Goal: Task Accomplishment & Management: Use online tool/utility

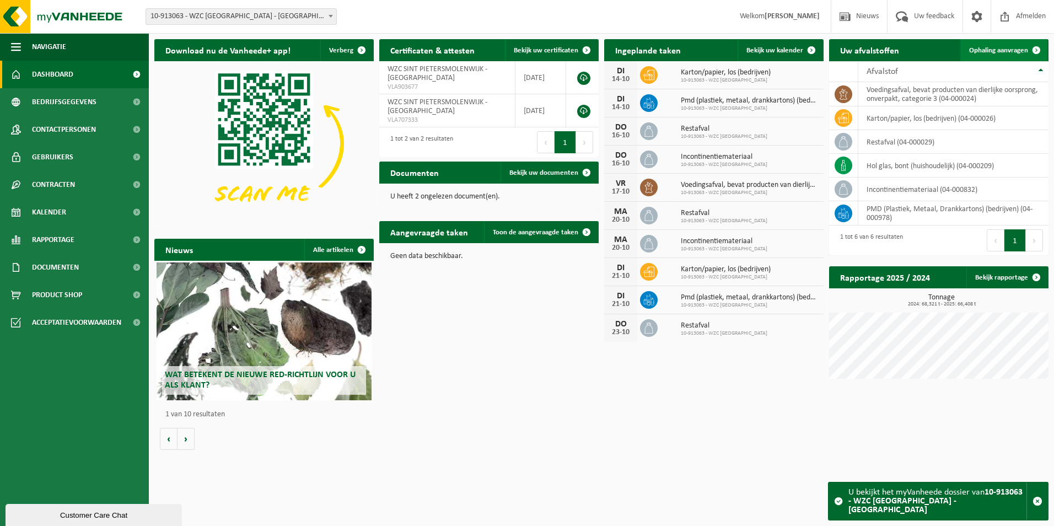
click at [1012, 44] on link "Ophaling aanvragen" at bounding box center [1004, 50] width 87 height 22
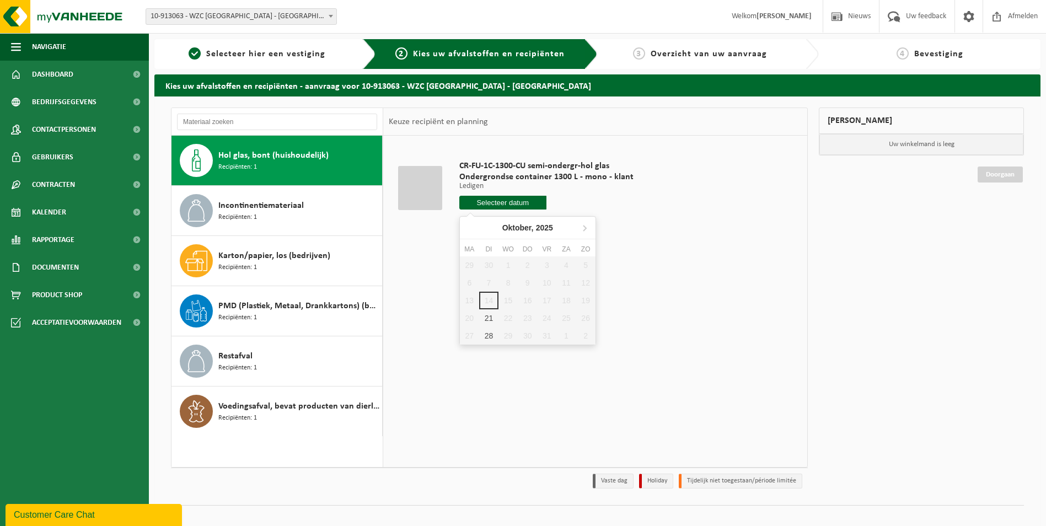
click at [484, 202] on input "text" at bounding box center [502, 203] width 87 height 14
click at [483, 318] on div "21" at bounding box center [488, 318] width 19 height 18
type input "Van [DATE]"
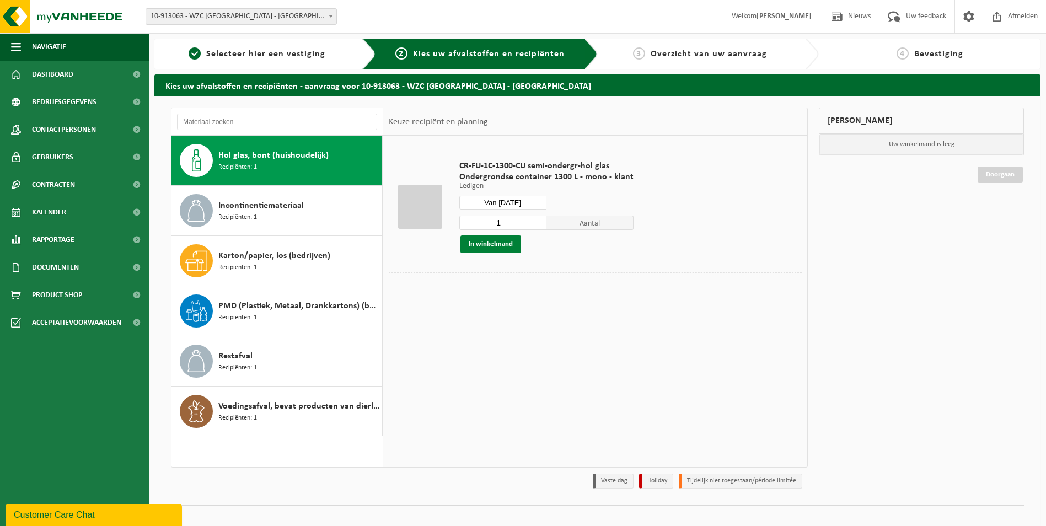
click at [495, 243] on button "In winkelmand" at bounding box center [491, 244] width 61 height 18
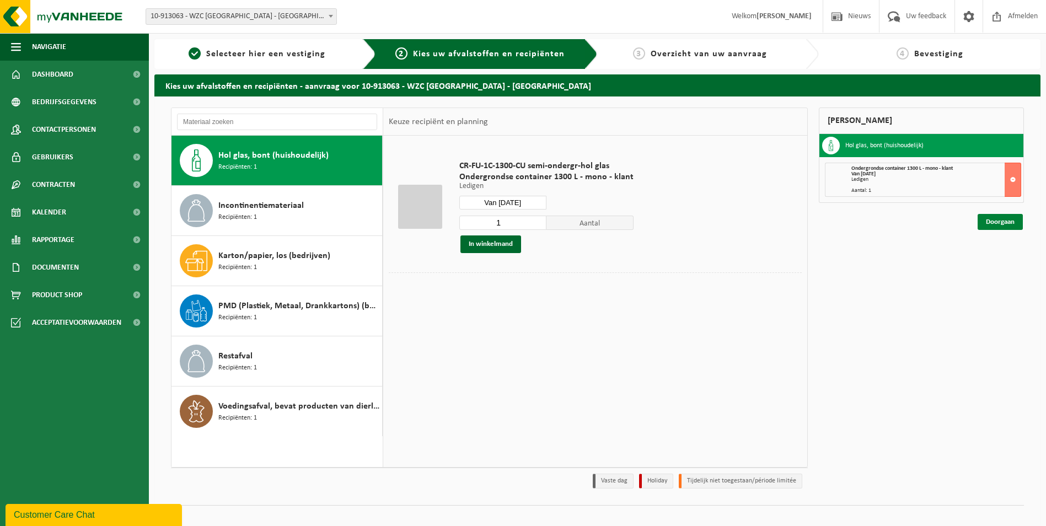
click at [1002, 221] on link "Doorgaan" at bounding box center [1000, 222] width 45 height 16
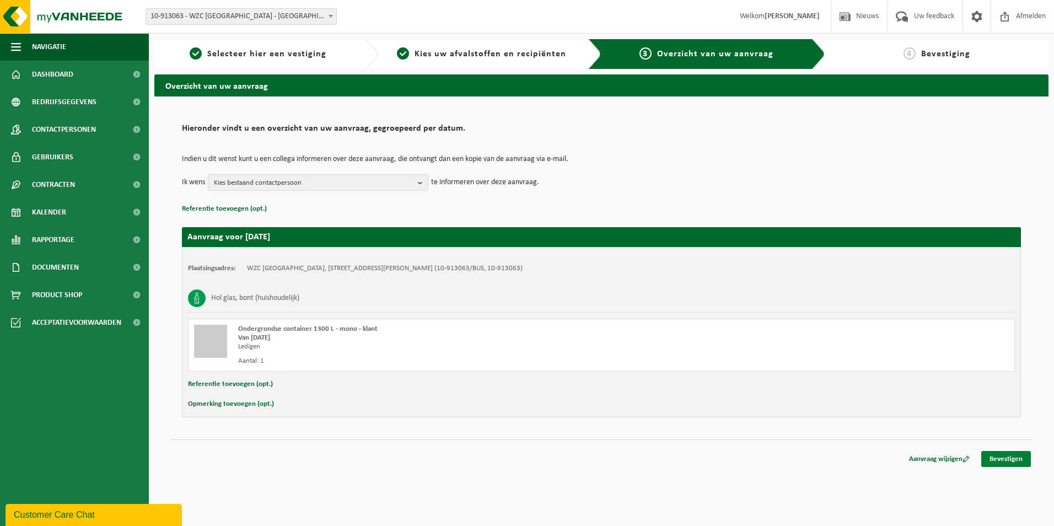
click at [999, 462] on link "Bevestigen" at bounding box center [1007, 459] width 50 height 16
